Goal: Information Seeking & Learning: Learn about a topic

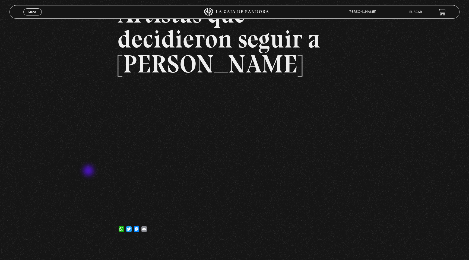
scroll to position [91, 0]
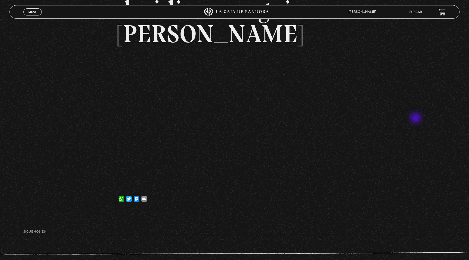
drag, startPoint x: 416, startPoint y: 119, endPoint x: 393, endPoint y: 104, distance: 27.8
click at [414, 117] on div "Volver 23 diciembre, 2023 Artistas que decidieron seguir a Jesús WhatsApp Twitt…" at bounding box center [234, 73] width 469 height 276
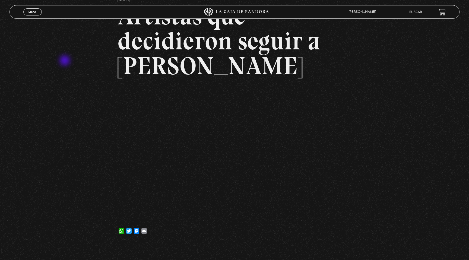
scroll to position [0, 0]
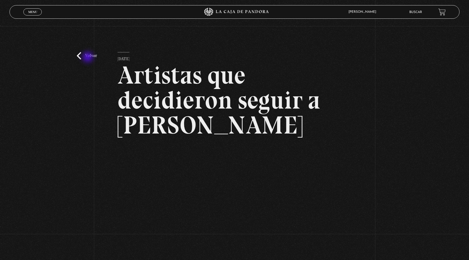
click at [88, 58] on link "Volver" at bounding box center [87, 55] width 20 height 7
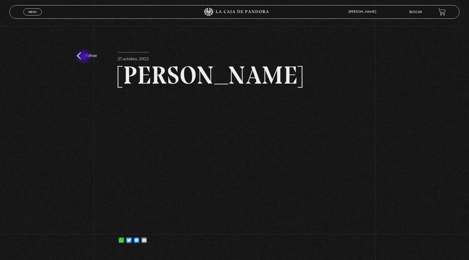
click at [84, 57] on link "Volver" at bounding box center [87, 55] width 20 height 7
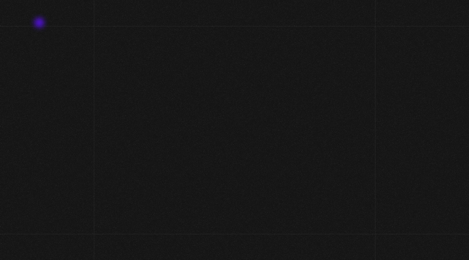
scroll to position [179, 0]
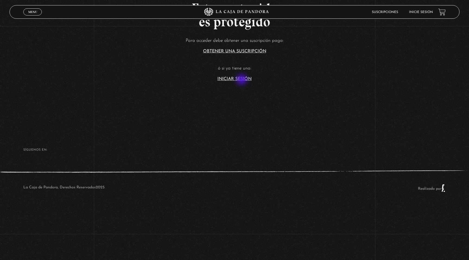
click at [242, 80] on link "Iniciar Sesión" at bounding box center [234, 79] width 34 height 4
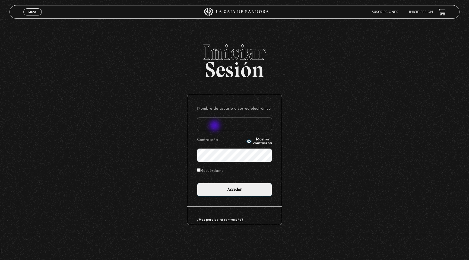
click at [215, 126] on input "Nombre de usuario o correo electrónico" at bounding box center [234, 124] width 75 height 14
type input "indirastudnicki@gmail.com"
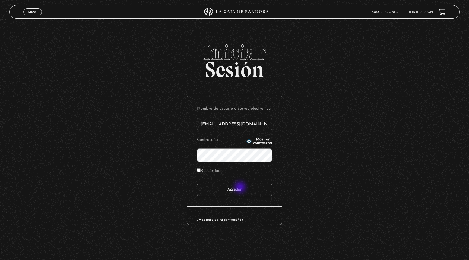
click at [241, 188] on input "Acceder" at bounding box center [234, 190] width 75 height 14
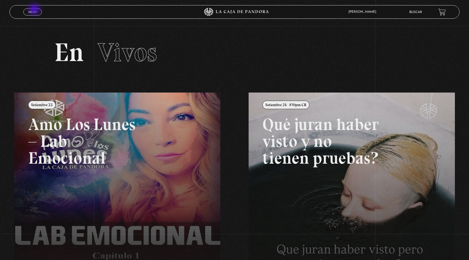
click at [35, 10] on span "Menu" at bounding box center [32, 11] width 9 height 3
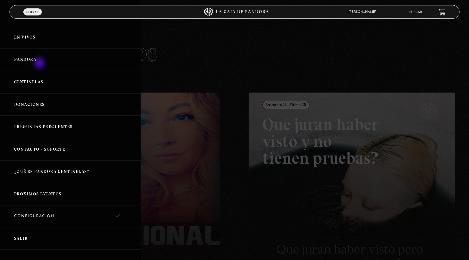
drag, startPoint x: 40, startPoint y: 63, endPoint x: 40, endPoint y: 73, distance: 9.2
click at [40, 63] on link "Pandora" at bounding box center [70, 59] width 141 height 23
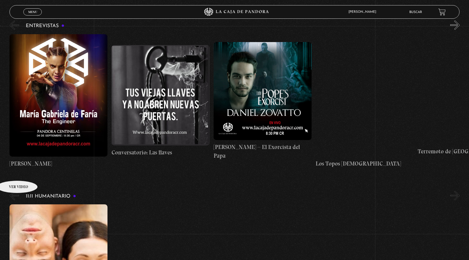
scroll to position [2256, 0]
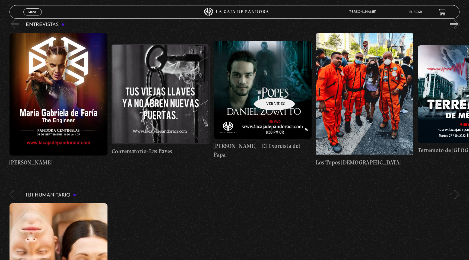
click at [267, 88] on figure at bounding box center [263, 90] width 98 height 98
click at [275, 97] on figure at bounding box center [263, 90] width 98 height 98
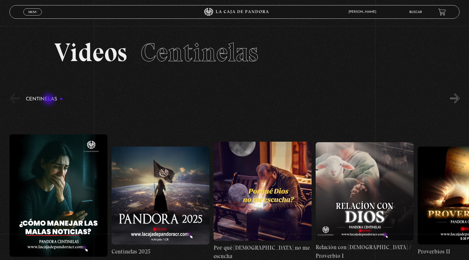
click at [49, 100] on h3 "Centinelas" at bounding box center [44, 99] width 37 height 5
click at [13, 98] on button "«" at bounding box center [13, 98] width 9 height 9
click at [456, 101] on button "»" at bounding box center [454, 98] width 9 height 9
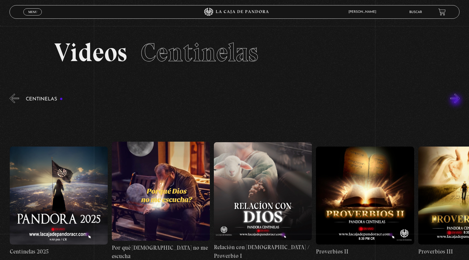
click at [456, 101] on button "»" at bounding box center [454, 98] width 9 height 9
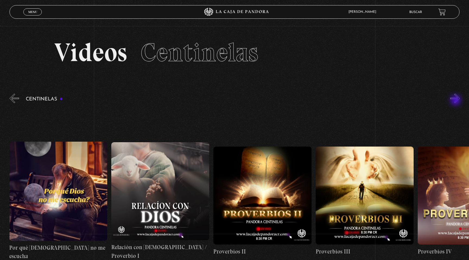
click at [456, 101] on button "»" at bounding box center [454, 98] width 9 height 9
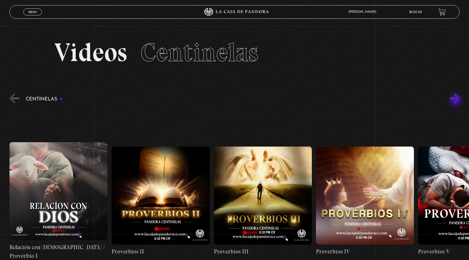
click at [456, 101] on button "»" at bounding box center [454, 98] width 9 height 9
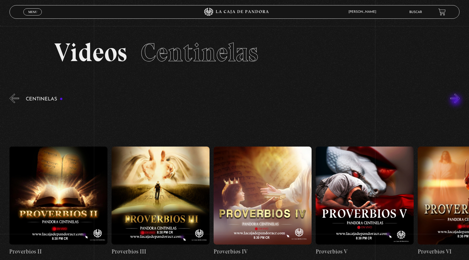
click at [456, 101] on button "»" at bounding box center [454, 98] width 9 height 9
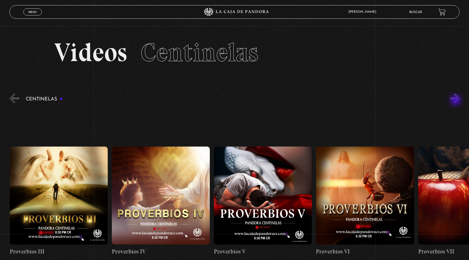
click at [456, 101] on button "»" at bounding box center [454, 98] width 9 height 9
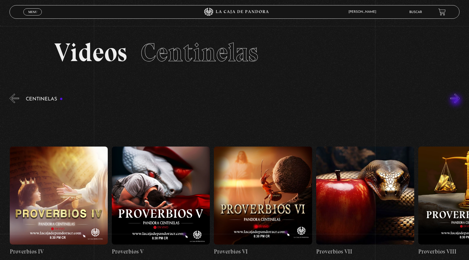
click at [456, 101] on button "»" at bounding box center [454, 98] width 9 height 9
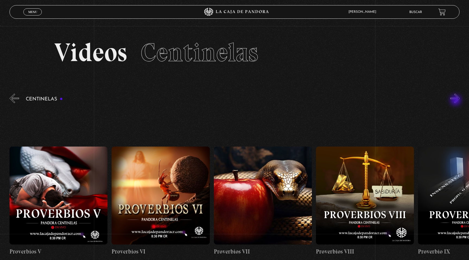
click at [456, 101] on button "»" at bounding box center [454, 98] width 9 height 9
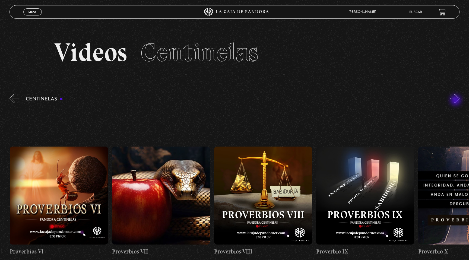
click at [456, 101] on button "»" at bounding box center [454, 98] width 9 height 9
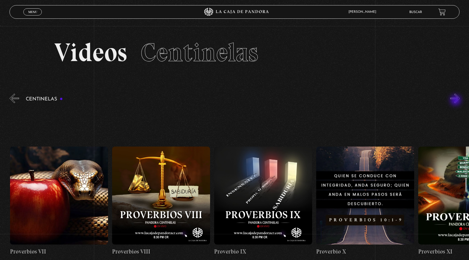
click at [456, 101] on button "»" at bounding box center [454, 98] width 9 height 9
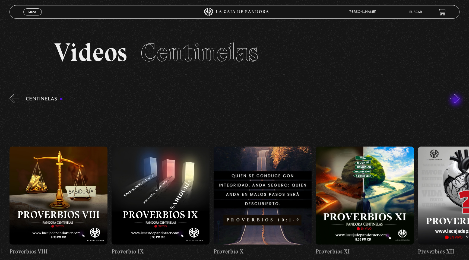
click at [456, 101] on button "»" at bounding box center [454, 98] width 9 height 9
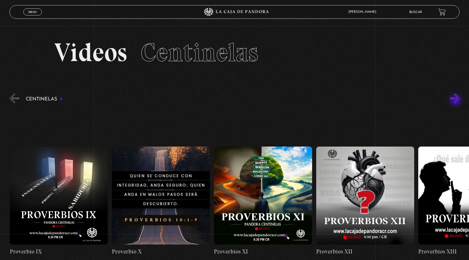
click at [456, 101] on button "»" at bounding box center [454, 98] width 9 height 9
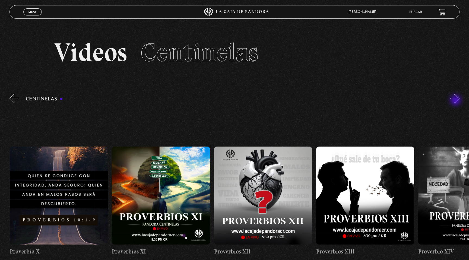
click at [456, 101] on button "»" at bounding box center [454, 98] width 9 height 9
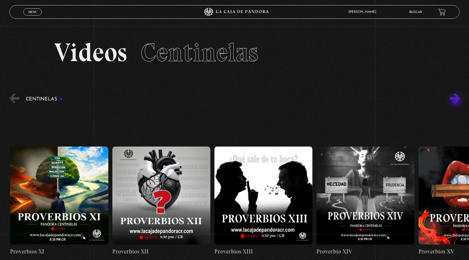
click at [456, 101] on button "»" at bounding box center [454, 98] width 9 height 9
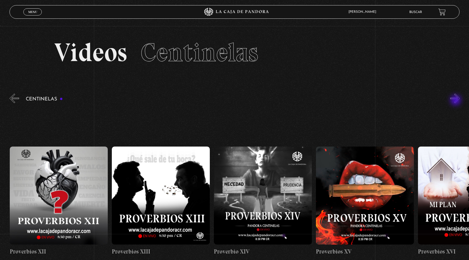
click at [456, 101] on button "»" at bounding box center [454, 98] width 9 height 9
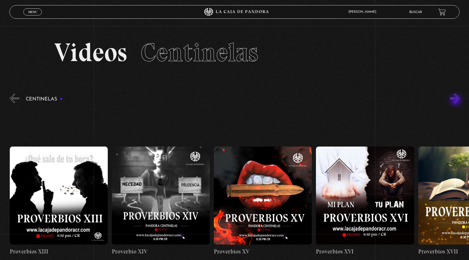
click at [456, 101] on button "»" at bounding box center [454, 98] width 9 height 9
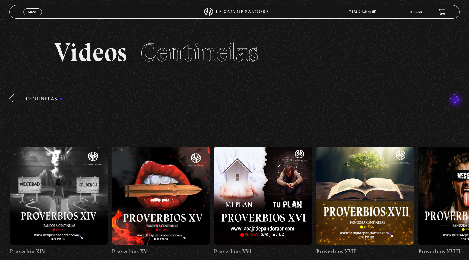
click at [456, 101] on button "»" at bounding box center [454, 98] width 9 height 9
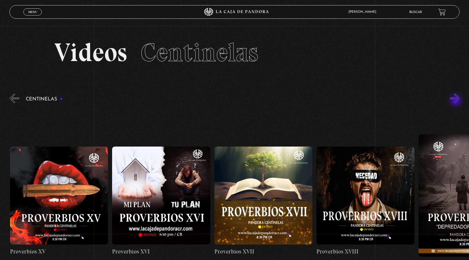
click at [456, 101] on button "»" at bounding box center [454, 98] width 9 height 9
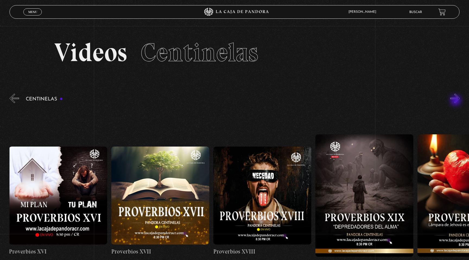
click at [456, 101] on button "»" at bounding box center [454, 98] width 9 height 9
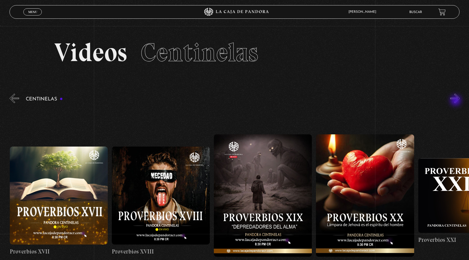
click at [456, 101] on button "»" at bounding box center [454, 98] width 9 height 9
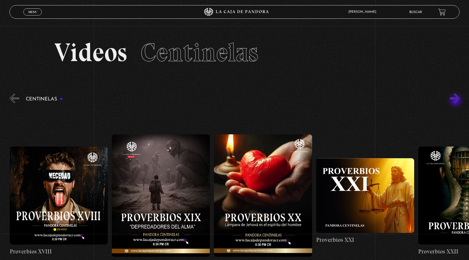
click at [456, 101] on button "»" at bounding box center [454, 98] width 9 height 9
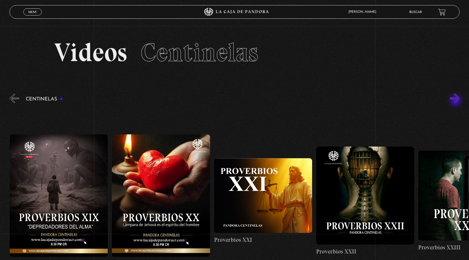
click at [456, 101] on button "»" at bounding box center [454, 98] width 9 height 9
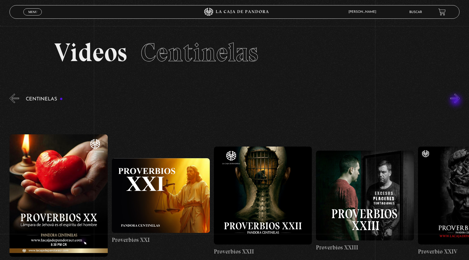
click at [456, 101] on button "»" at bounding box center [454, 98] width 9 height 9
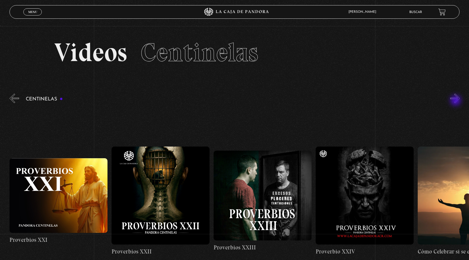
click at [456, 101] on button "»" at bounding box center [454, 98] width 9 height 9
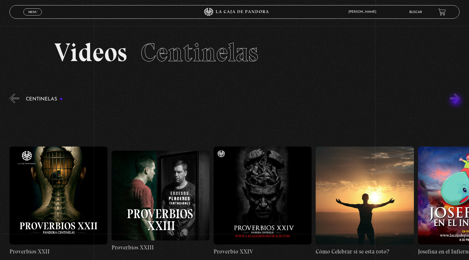
click at [456, 101] on button "»" at bounding box center [454, 98] width 9 height 9
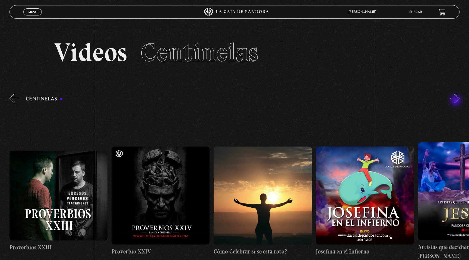
click at [456, 101] on button "»" at bounding box center [454, 98] width 9 height 9
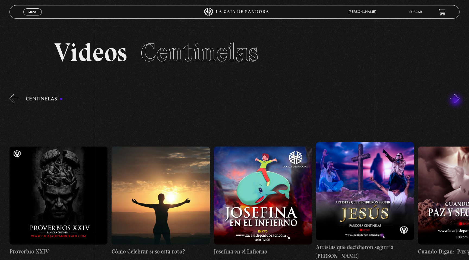
click at [456, 101] on button "»" at bounding box center [454, 98] width 9 height 9
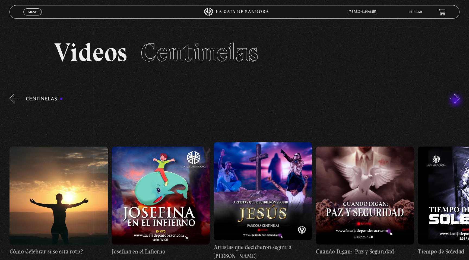
scroll to position [0, 2756]
click at [454, 100] on button "»" at bounding box center [454, 98] width 9 height 9
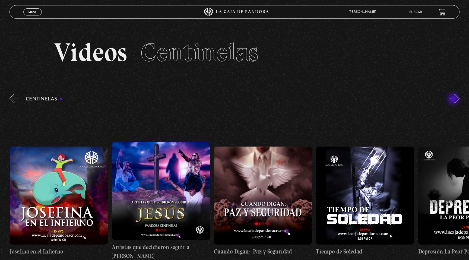
scroll to position [0, 2858]
click at [454, 100] on button "»" at bounding box center [454, 98] width 9 height 9
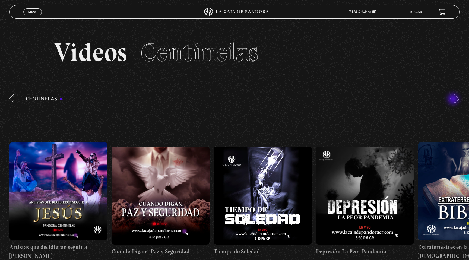
click at [454, 100] on button "»" at bounding box center [454, 98] width 9 height 9
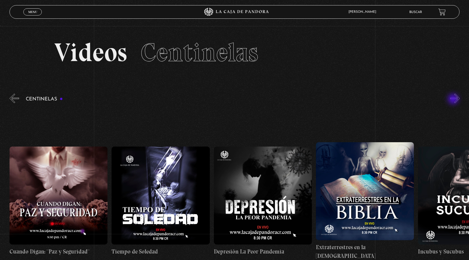
click at [454, 100] on button "»" at bounding box center [454, 98] width 9 height 9
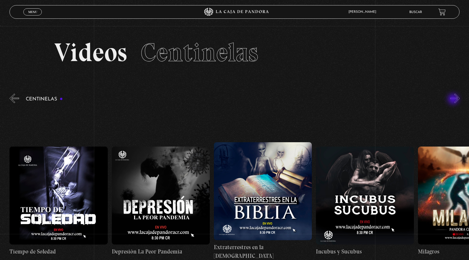
scroll to position [0, 3165]
click at [454, 100] on button "»" at bounding box center [454, 98] width 9 height 9
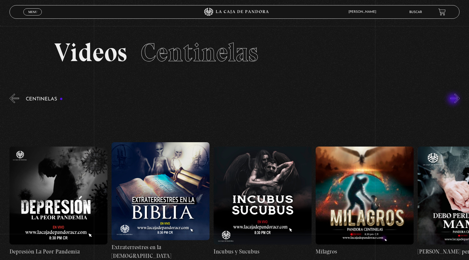
click at [454, 100] on button "»" at bounding box center [454, 98] width 9 height 9
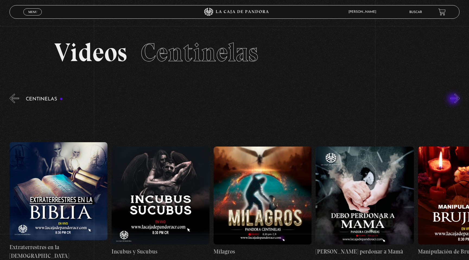
scroll to position [0, 3369]
click at [454, 100] on button "»" at bounding box center [454, 98] width 9 height 9
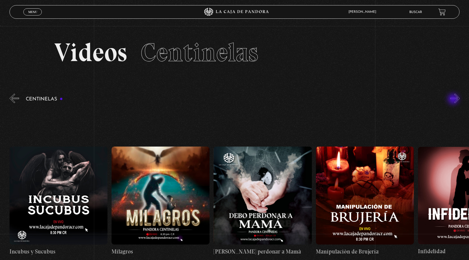
scroll to position [0, 3471]
click at [454, 100] on button "»" at bounding box center [454, 98] width 9 height 9
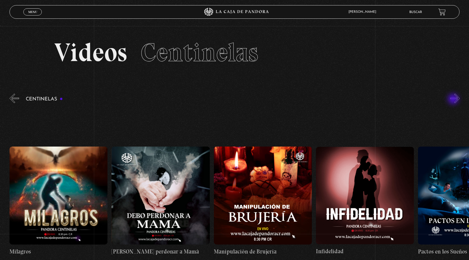
click at [454, 100] on button "»" at bounding box center [454, 98] width 9 height 9
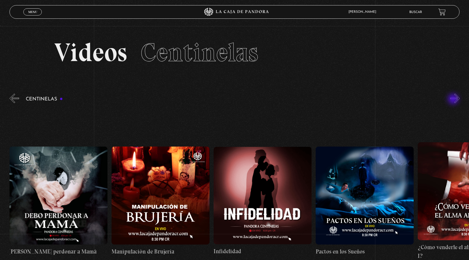
click at [454, 100] on button "»" at bounding box center [454, 98] width 9 height 9
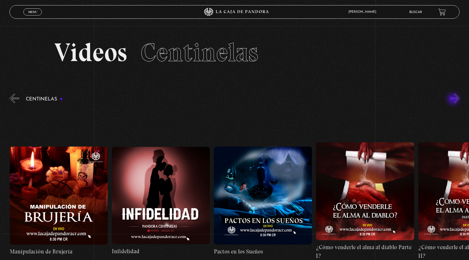
scroll to position [0, 3777]
click at [454, 100] on button "»" at bounding box center [454, 98] width 9 height 9
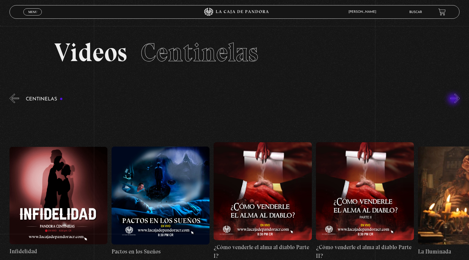
click at [454, 100] on button "»" at bounding box center [454, 98] width 9 height 9
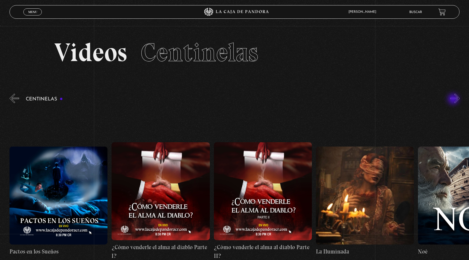
scroll to position [0, 3981]
click at [454, 100] on button "»" at bounding box center [454, 98] width 9 height 9
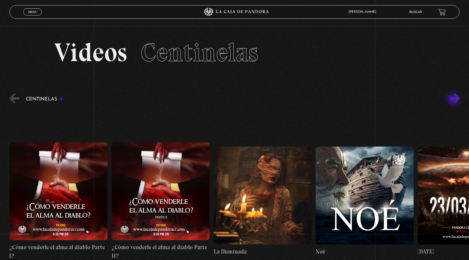
click at [454, 100] on button "»" at bounding box center [454, 98] width 9 height 9
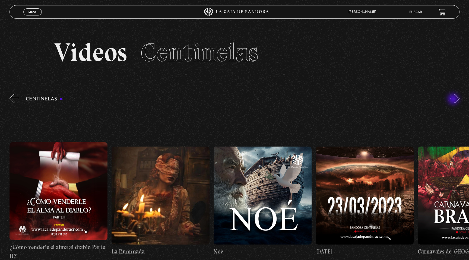
click at [454, 100] on button "»" at bounding box center [454, 98] width 9 height 9
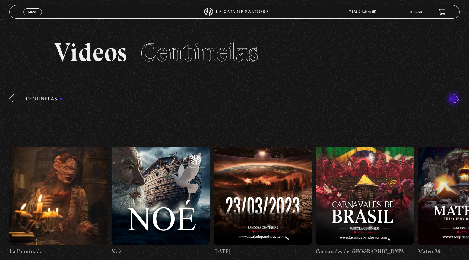
click at [454, 100] on button "»" at bounding box center [454, 98] width 9 height 9
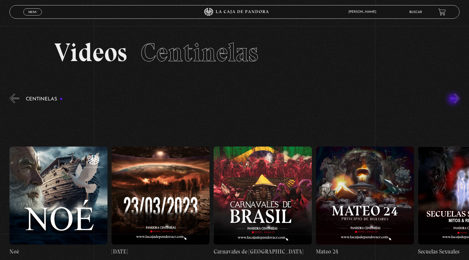
scroll to position [0, 4389]
click at [454, 100] on button "»" at bounding box center [454, 98] width 9 height 9
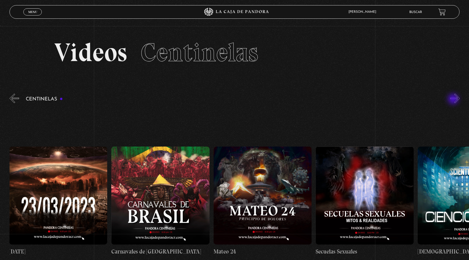
click at [454, 100] on button "»" at bounding box center [454, 98] width 9 height 9
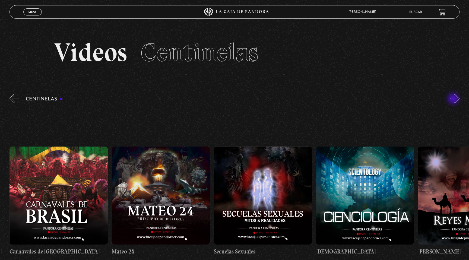
scroll to position [0, 4594]
click at [45, 96] on div "Centinelas" at bounding box center [238, 194] width 459 height 203
click at [44, 98] on h3 "Centinelas" at bounding box center [44, 99] width 37 height 5
click at [25, 98] on div "Centinelas" at bounding box center [238, 194] width 459 height 203
click at [18, 98] on button "«" at bounding box center [13, 98] width 9 height 9
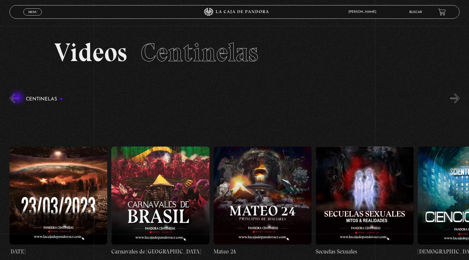
click at [18, 98] on button "«" at bounding box center [13, 98] width 9 height 9
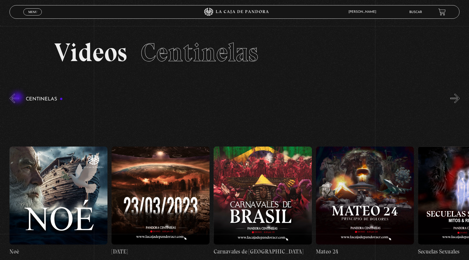
click at [18, 98] on button "«" at bounding box center [13, 98] width 9 height 9
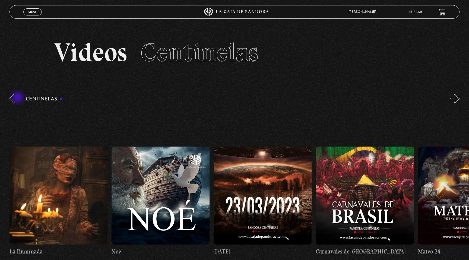
click at [18, 98] on button "«" at bounding box center [13, 98] width 9 height 9
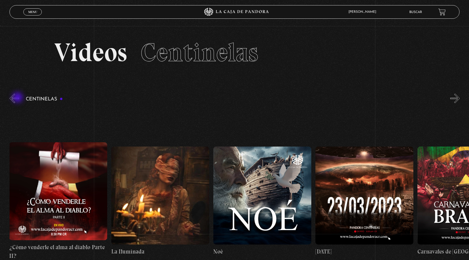
click at [18, 98] on button "«" at bounding box center [13, 98] width 9 height 9
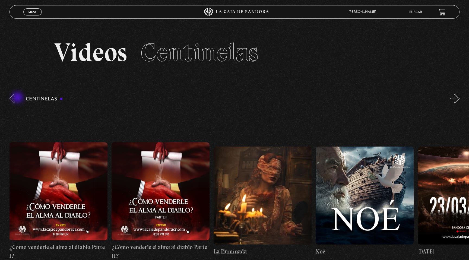
click at [18, 98] on button "«" at bounding box center [13, 98] width 9 height 9
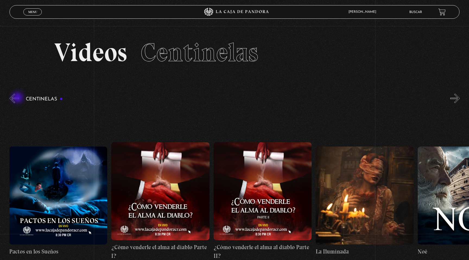
click at [18, 98] on button "«" at bounding box center [13, 98] width 9 height 9
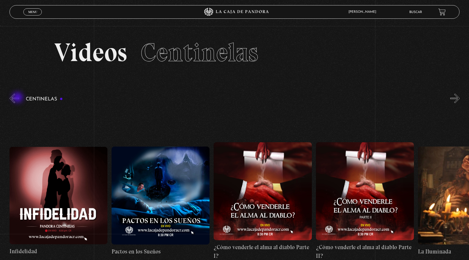
click at [18, 98] on button "«" at bounding box center [13, 98] width 9 height 9
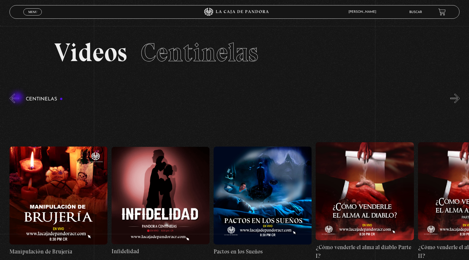
click at [18, 98] on button "«" at bounding box center [13, 98] width 9 height 9
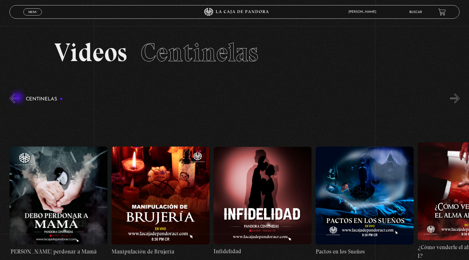
click at [18, 98] on button "«" at bounding box center [13, 98] width 9 height 9
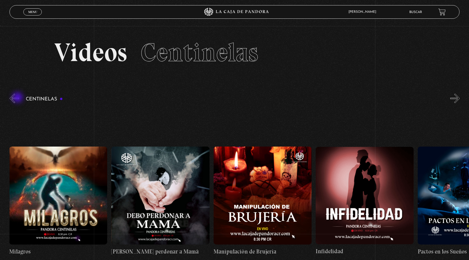
click at [18, 98] on button "«" at bounding box center [13, 98] width 9 height 9
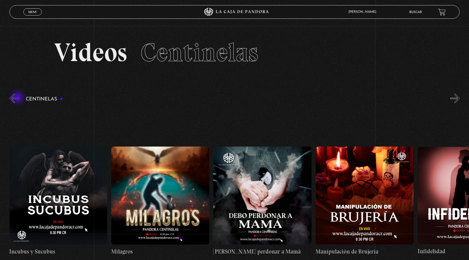
scroll to position [0, 3471]
click at [55, 177] on figure at bounding box center [58, 196] width 98 height 98
click at [59, 189] on figure at bounding box center [58, 196] width 98 height 98
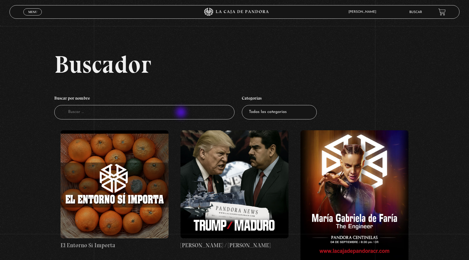
click at [182, 113] on input "Buscador" at bounding box center [144, 112] width 180 height 14
click at [268, 118] on select "Todas las categorías 11:11 Humanitario (1) Amo los [DATE] (3) Análisis de serie…" at bounding box center [279, 112] width 75 height 14
select select "vamos-a-leer-el-viernes"
click at [242, 105] on select "Todas las categorías 11:11 Humanitario (1) Amo los [DATE] (3) Análisis de serie…" at bounding box center [279, 112] width 75 height 14
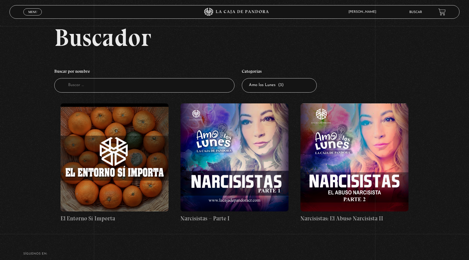
scroll to position [29, 0]
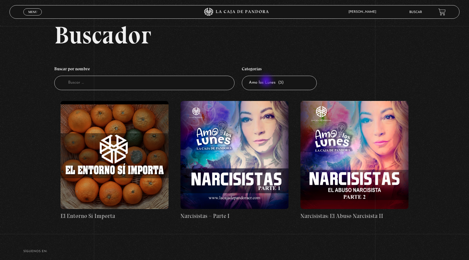
click at [267, 82] on select "Todas las categorías 11:11 Humanitario (1) Amo los [DATE] (3) Análisis de serie…" at bounding box center [279, 83] width 75 height 14
click at [227, 9] on icon at bounding box center [234, 12] width 141 height 8
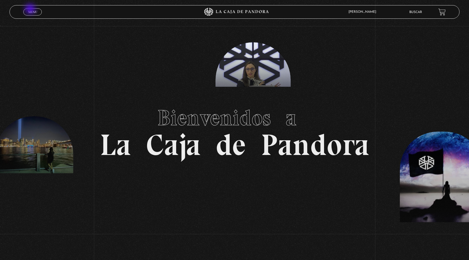
click at [31, 9] on link "Menu Cerrar" at bounding box center [32, 11] width 18 height 7
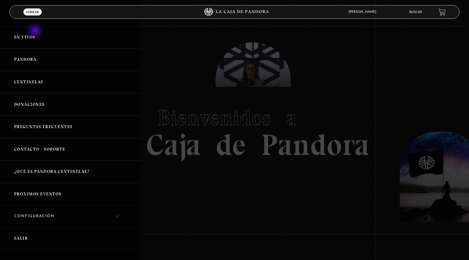
click at [36, 31] on link "En vivos" at bounding box center [70, 37] width 141 height 23
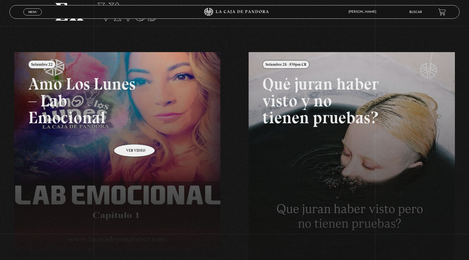
scroll to position [42, 0]
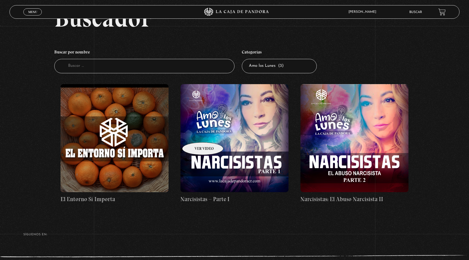
scroll to position [77, 0]
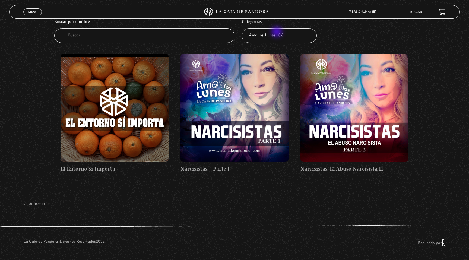
click at [277, 32] on select "Todas las categorías 11:11 Humanitario (1) Amo los [DATE] (3) Análisis de serie…" at bounding box center [279, 35] width 75 height 14
select select "teorias-de-conspiracion"
click at [242, 28] on select "Todas las categorías 11:11 Humanitario (1) Amo los [DATE] (3) Análisis de serie…" at bounding box center [279, 35] width 75 height 14
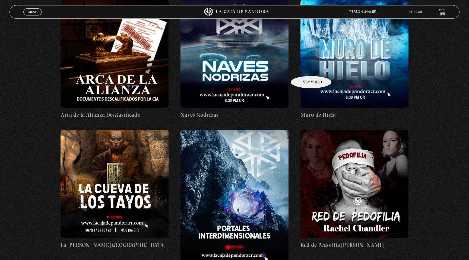
scroll to position [141, 0]
